Goal: Navigation & Orientation: Find specific page/section

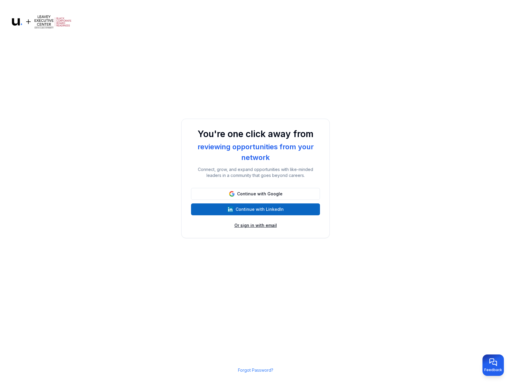
click at [253, 226] on button "Or sign in with email" at bounding box center [256, 225] width 43 height 6
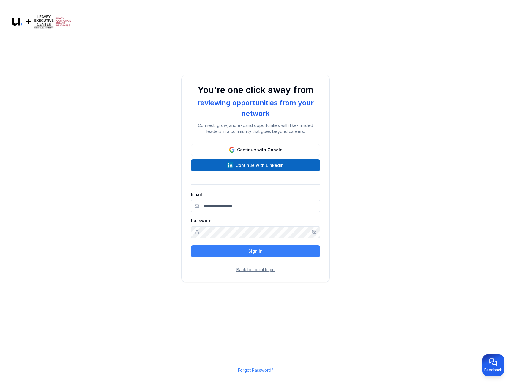
type input "**********"
click at [246, 251] on button "Sign In" at bounding box center [255, 251] width 129 height 12
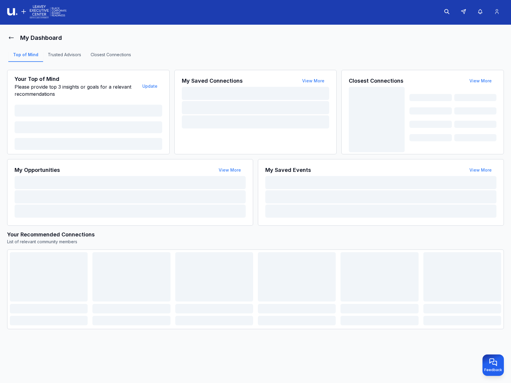
scroll to position [2, 0]
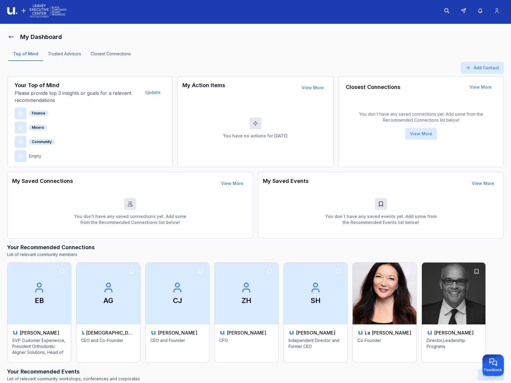
drag, startPoint x: 14, startPoint y: 89, endPoint x: 121, endPoint y: 114, distance: 109.3
click at [129, 122] on div "Your Top of Mind Please provide top 3 insights or goals for a relevant recommen…" at bounding box center [90, 121] width 151 height 81
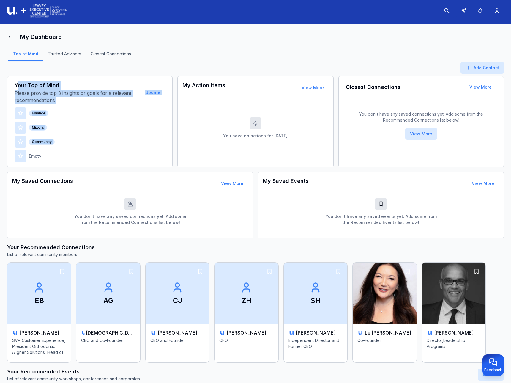
drag, startPoint x: 17, startPoint y: 84, endPoint x: 169, endPoint y: 150, distance: 164.9
click at [168, 150] on div "Your Top of Mind Please provide top 3 insights or goals for a relevant recommen…" at bounding box center [90, 121] width 166 height 91
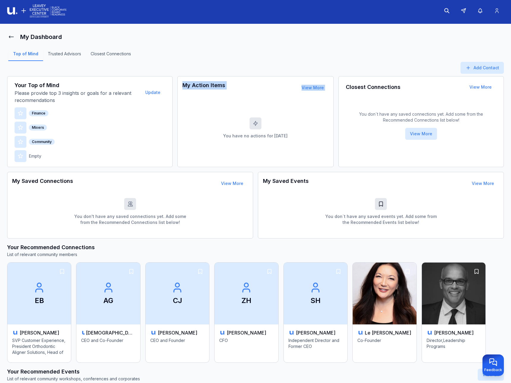
drag, startPoint x: 205, startPoint y: 89, endPoint x: 262, endPoint y: 111, distance: 60.9
click at [262, 111] on div "My Action Items View More You have no actions for [DATE] View More" at bounding box center [255, 121] width 156 height 91
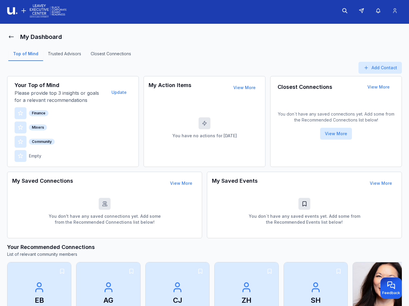
drag, startPoint x: 288, startPoint y: 90, endPoint x: 285, endPoint y: 89, distance: 3.4
click at [288, 90] on h3 "Closest Connections" at bounding box center [305, 87] width 55 height 8
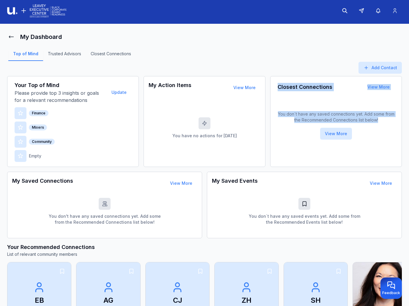
drag, startPoint x: 280, startPoint y: 85, endPoint x: 387, endPoint y: 136, distance: 118.9
click at [387, 136] on div "Closest Connections View More You don`t have any saved connections yet. Add som…" at bounding box center [336, 121] width 132 height 91
click at [340, 128] on button "View More" at bounding box center [336, 134] width 32 height 12
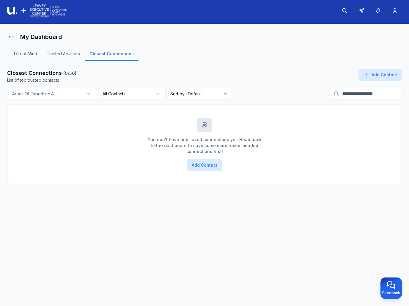
click at [7, 35] on button at bounding box center [11, 37] width 8 height 12
